Goal: Task Accomplishment & Management: Use online tool/utility

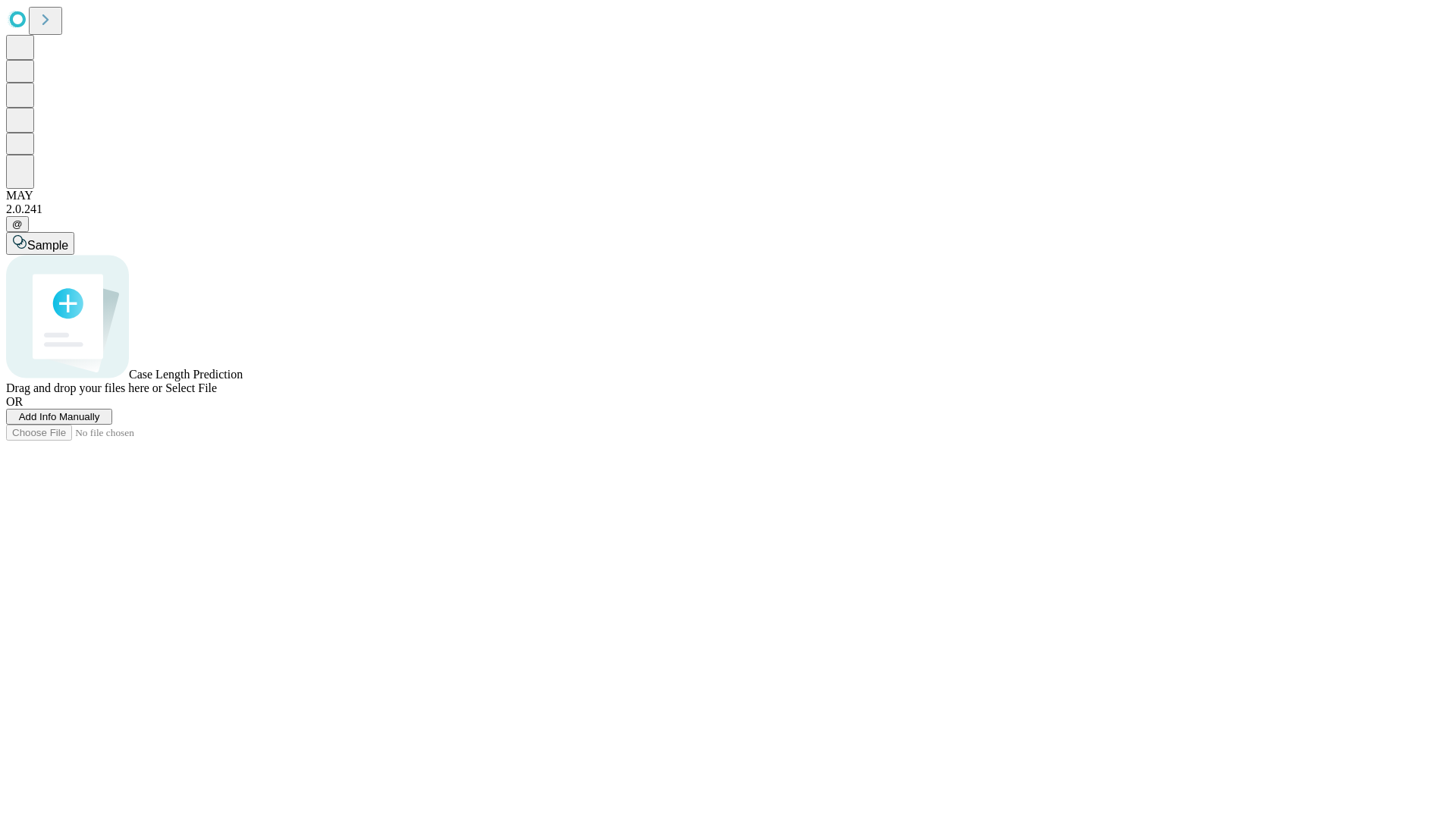
click at [100, 422] on span "Add Info Manually" at bounding box center [59, 417] width 81 height 12
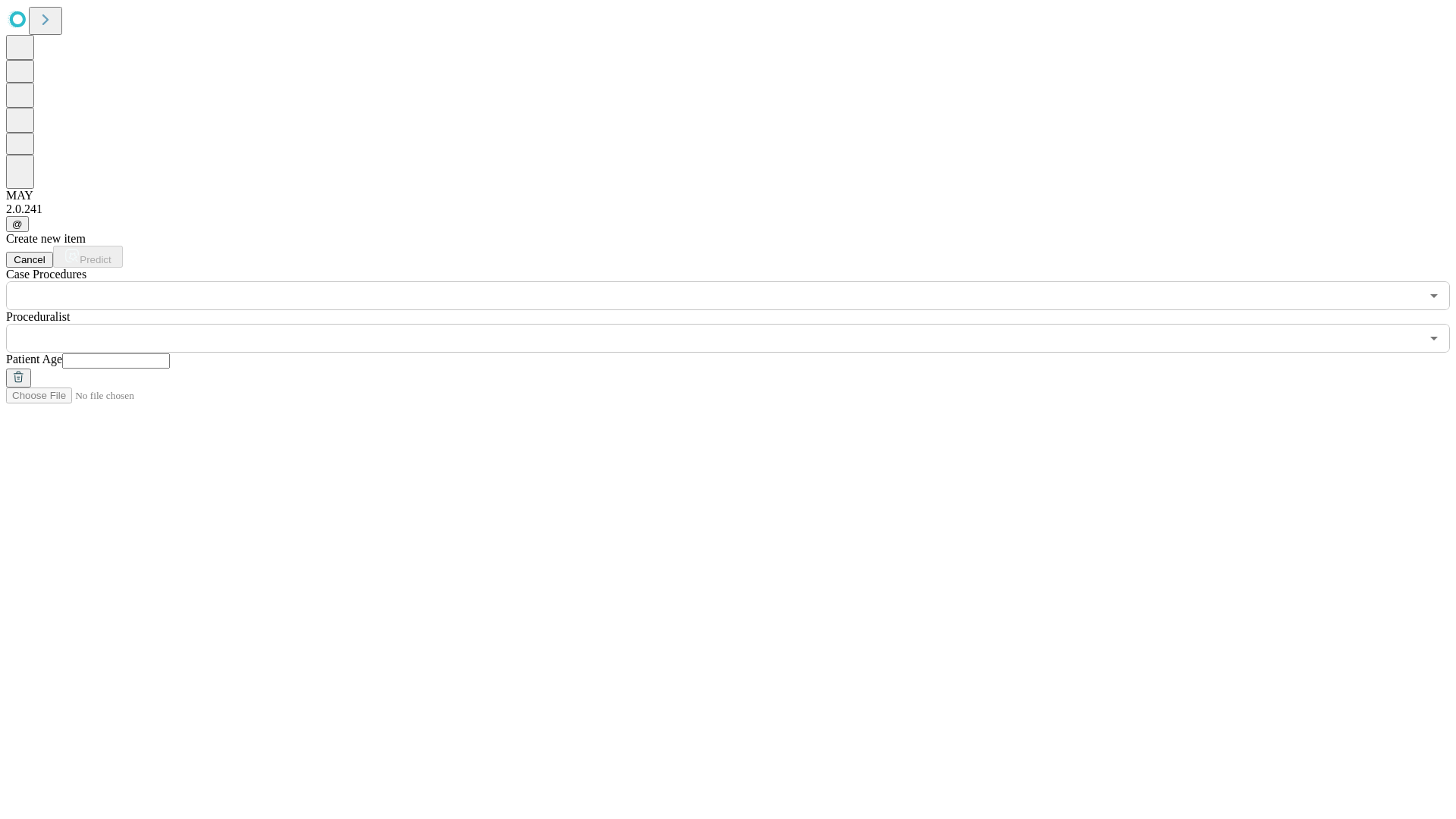
click at [170, 354] on input "text" at bounding box center [115, 361] width 108 height 15
type input "**"
click at [739, 323] on input "text" at bounding box center [713, 338] width 1414 height 28
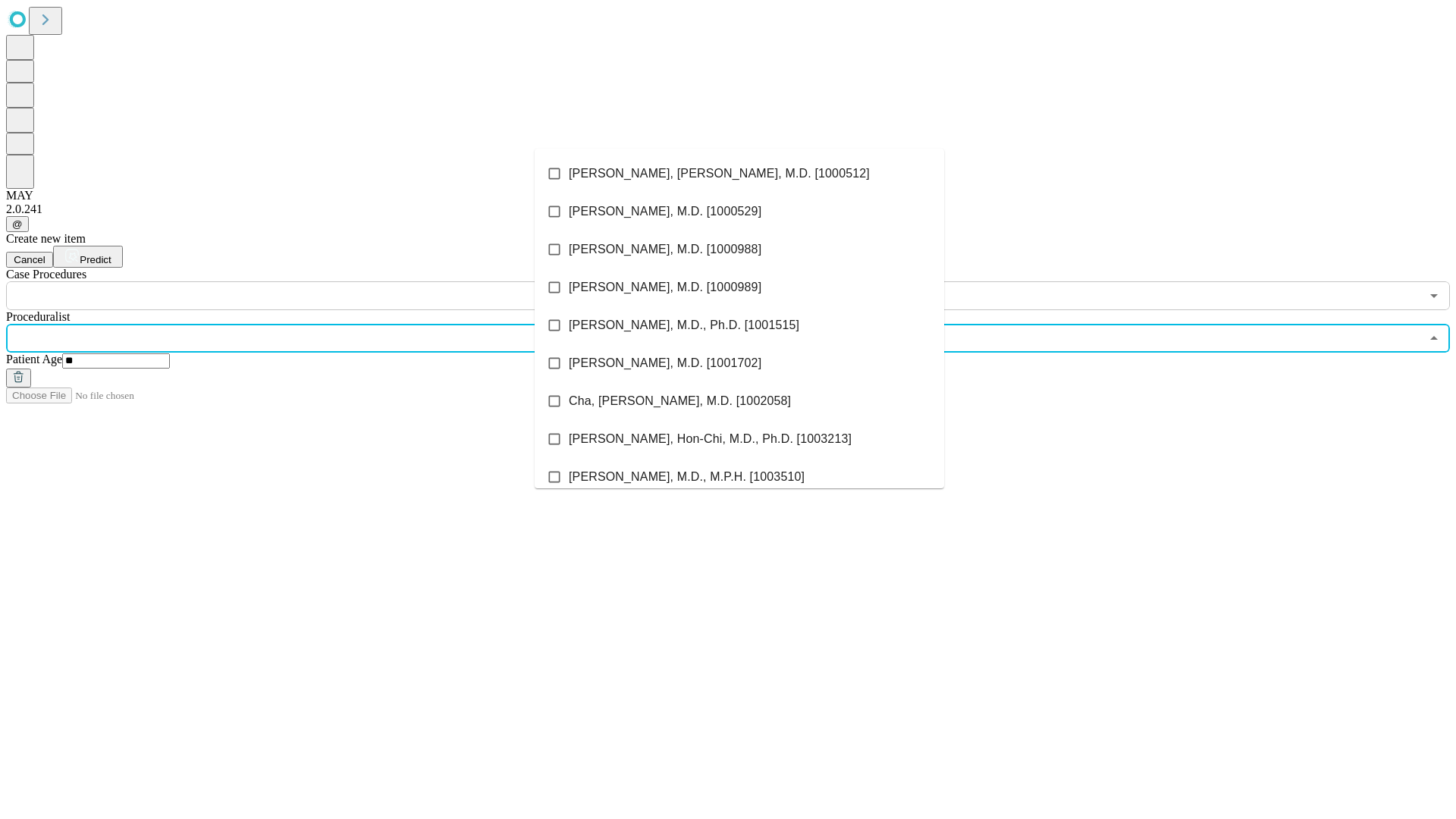
click at [739, 174] on li "[PERSON_NAME], [PERSON_NAME], M.D. [1000512]" at bounding box center [740, 173] width 410 height 38
click at [318, 282] on input "text" at bounding box center [713, 296] width 1414 height 28
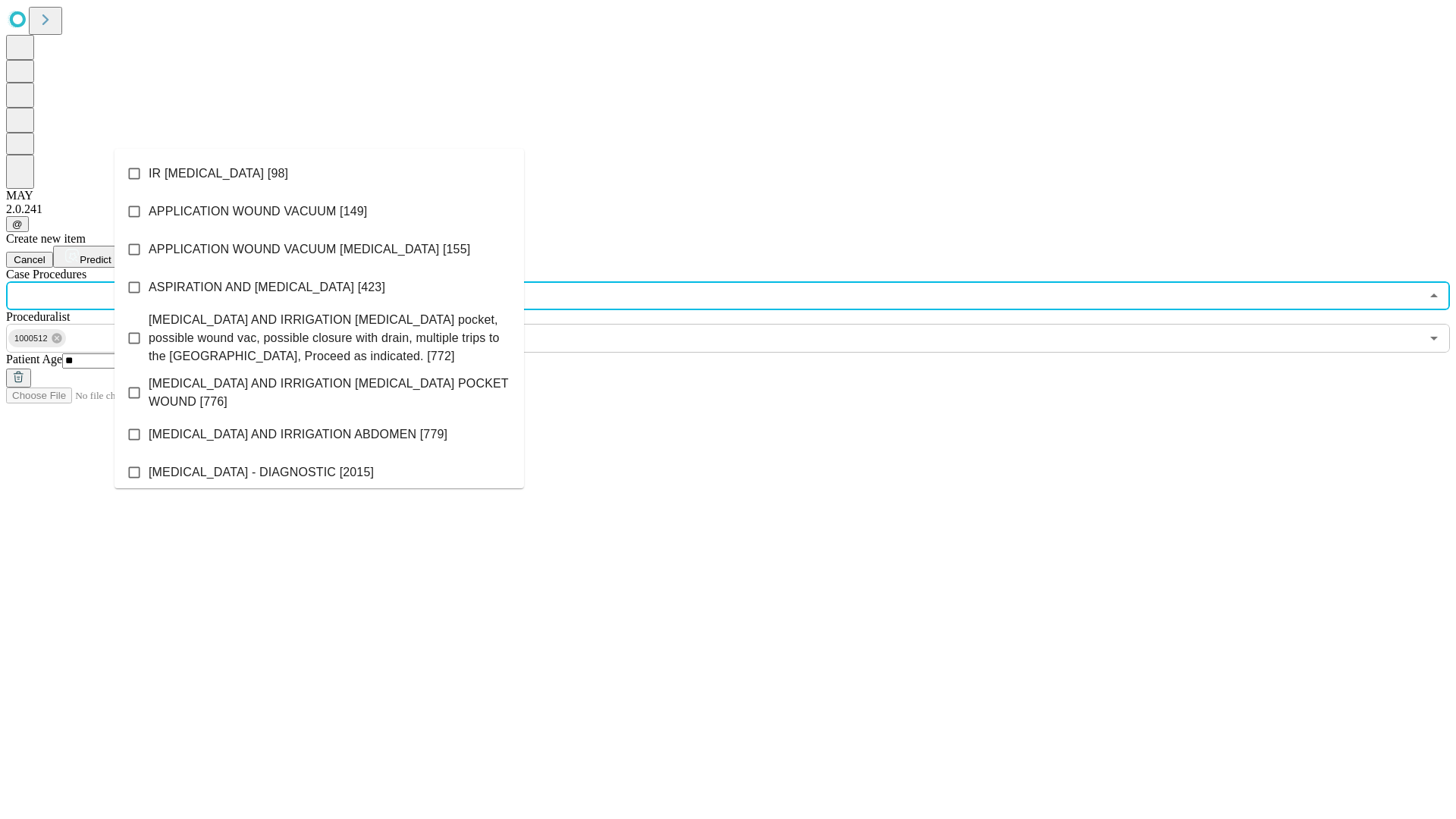
click at [319, 174] on li "IR [MEDICAL_DATA] [98]" at bounding box center [319, 173] width 410 height 38
